Goal: Browse casually: Explore the website without a specific task or goal

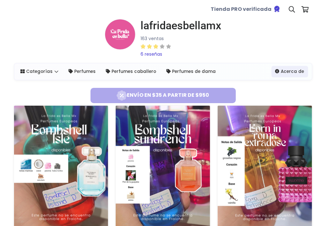
click at [157, 45] on icon at bounding box center [155, 46] width 5 height 4
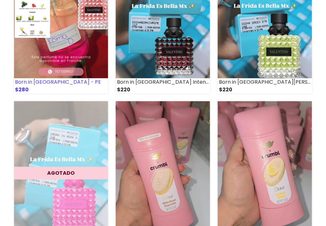
scroll to position [319, 0]
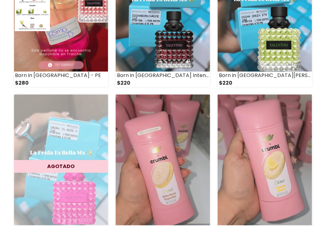
click at [135, 168] on img at bounding box center [163, 160] width 94 height 131
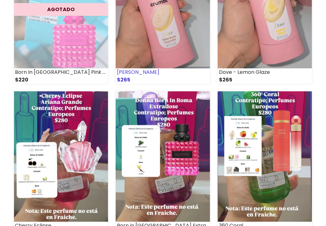
scroll to position [489, 0]
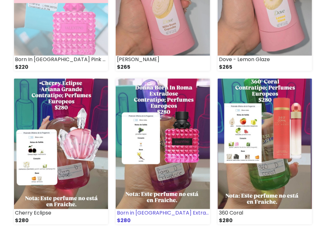
click at [158, 123] on img at bounding box center [163, 144] width 94 height 131
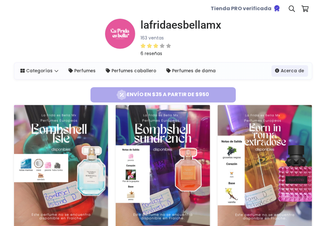
scroll to position [0, 0]
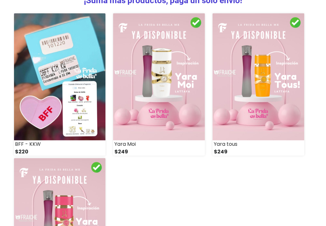
scroll to position [329, 0]
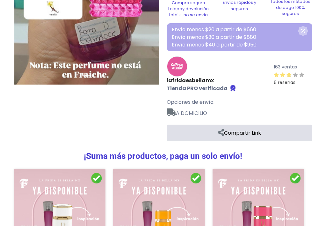
scroll to position [159, 0]
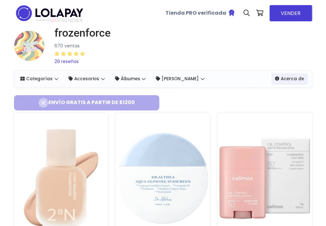
click at [81, 53] on icon at bounding box center [82, 54] width 5 height 4
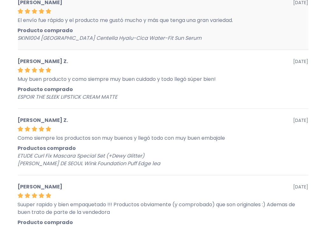
scroll to position [117, 0]
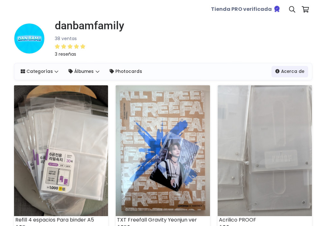
select select "*"
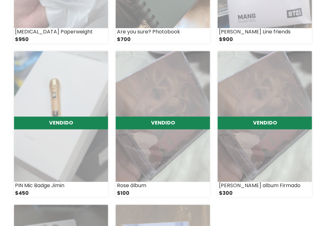
scroll to position [989, 0]
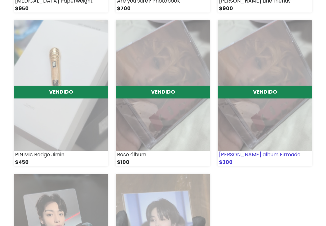
click at [241, 62] on img at bounding box center [265, 85] width 94 height 131
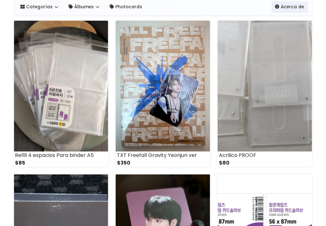
scroll to position [0, 0]
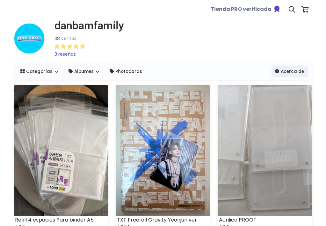
click at [79, 44] on div at bounding box center [70, 47] width 31 height 8
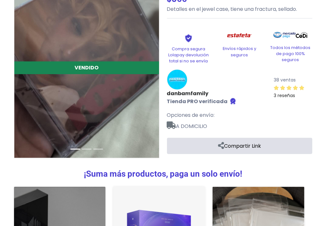
scroll to position [85, 0]
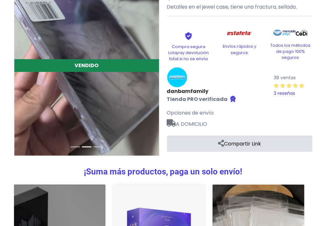
click at [302, 84] on icon at bounding box center [301, 86] width 5 height 4
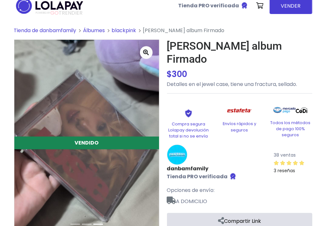
scroll to position [0, 0]
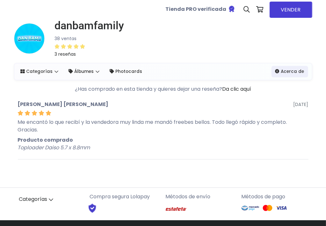
click at [184, 210] on img at bounding box center [176, 209] width 21 height 12
